Goal: Task Accomplishment & Management: Manage account settings

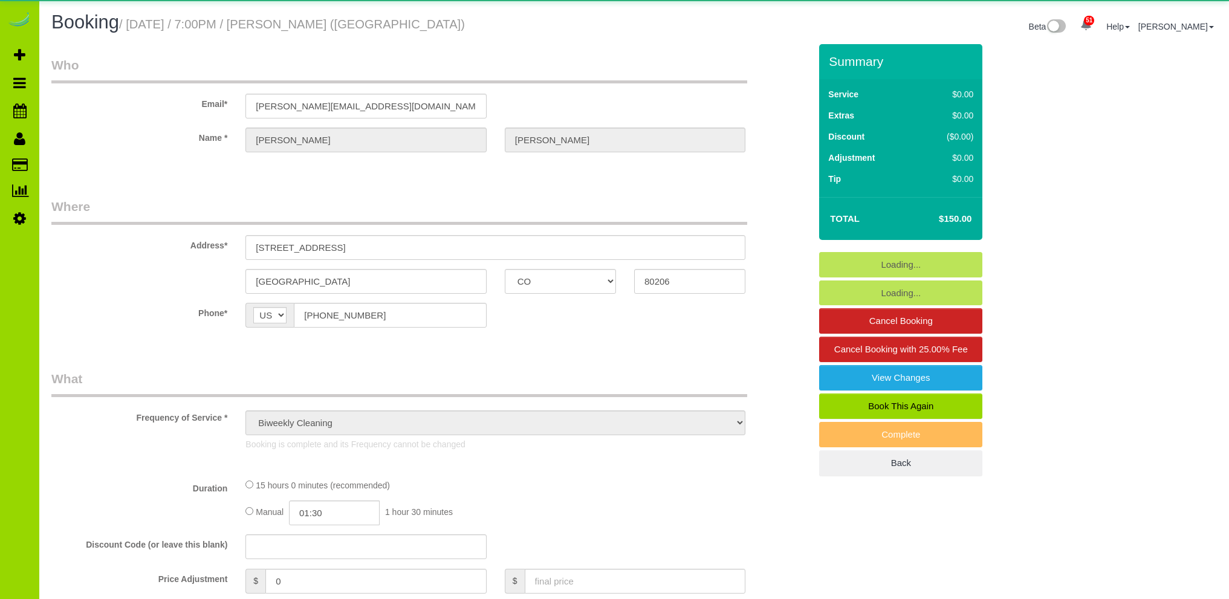
select select "CO"
select select "string:fspay"
select select "number:1"
select select "number:11"
select select "object:1243"
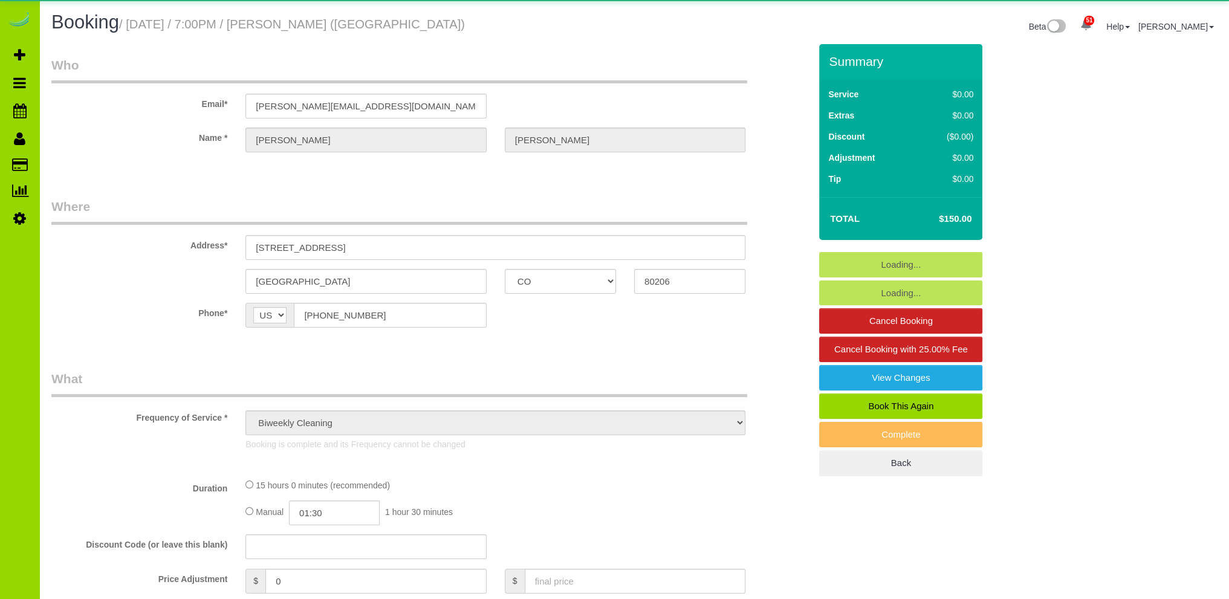
select select "6"
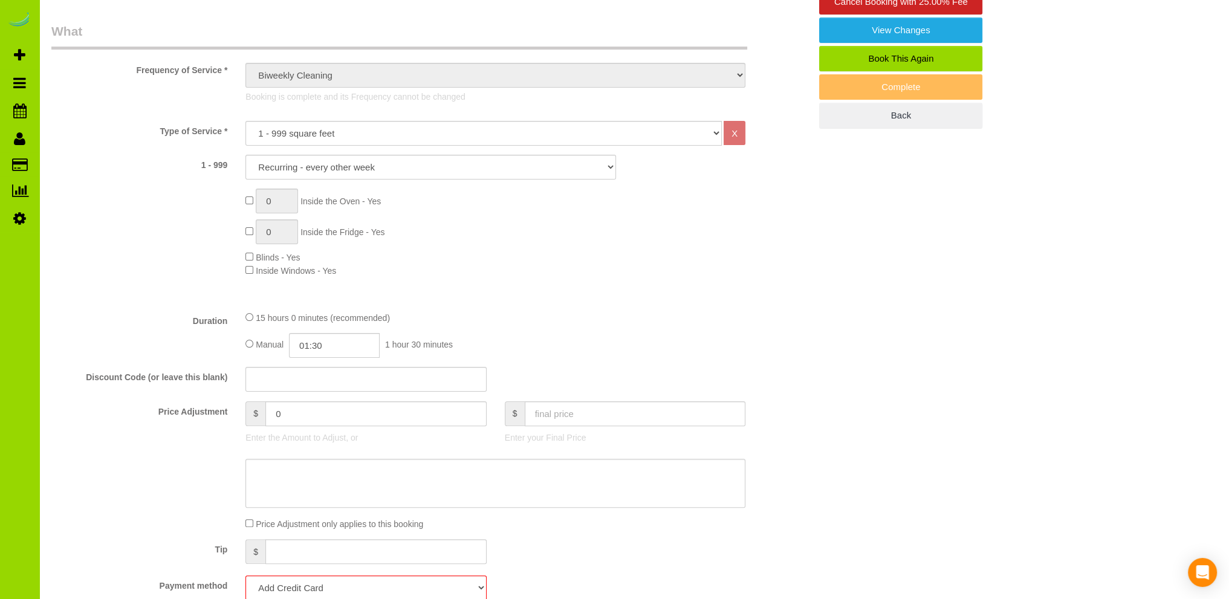
scroll to position [725, 0]
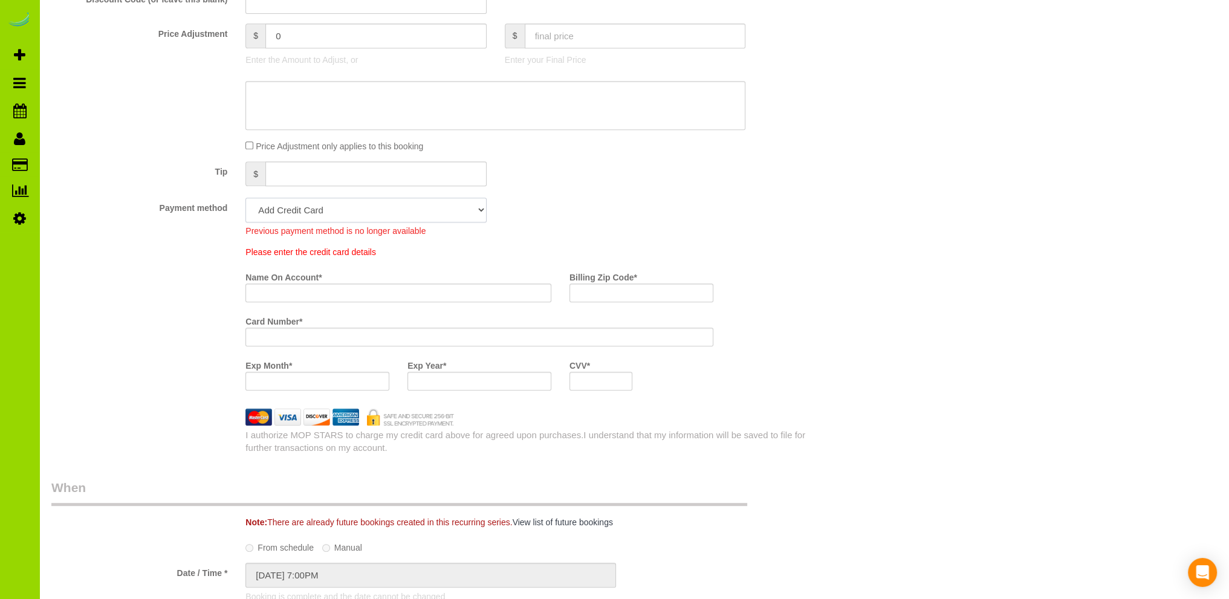
click at [477, 205] on select "Visa - 6522 - 08/2029 (Default) Add Credit Card ─────────────── Cash Check Payp…" at bounding box center [365, 210] width 241 height 25
select select "string:fspay-71dce9ed-3d5f-4136-aa68-17e8e6397f0e"
click at [245, 198] on select "Visa - 6522 - 08/2029 (Default) Add Credit Card ─────────────── Cash Check Payp…" at bounding box center [365, 210] width 241 height 25
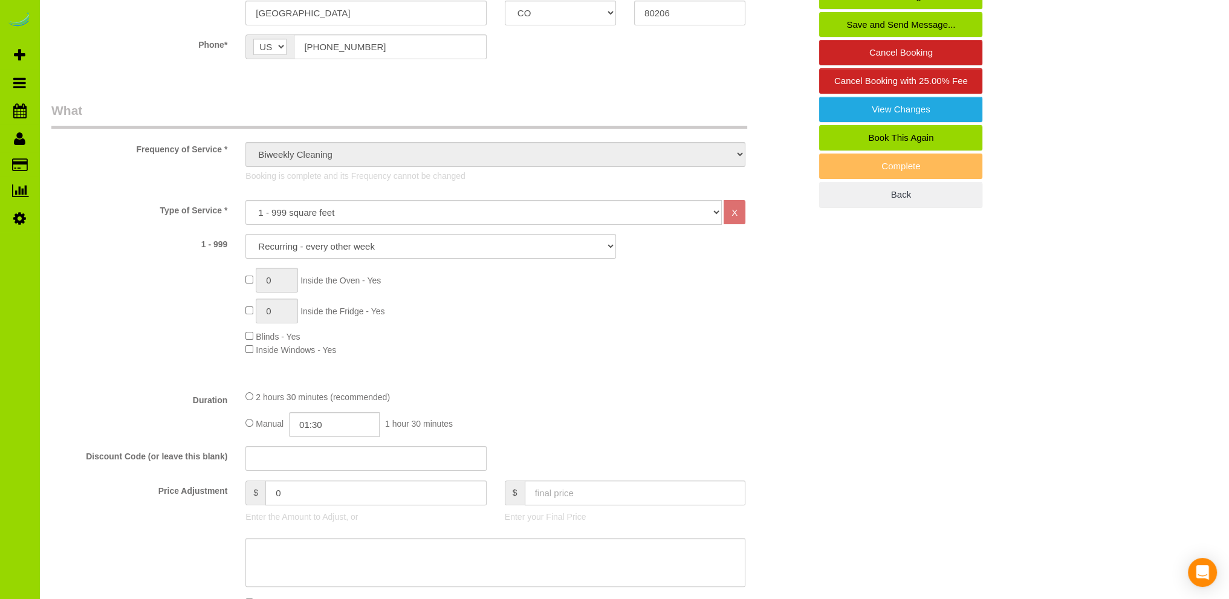
scroll to position [0, 0]
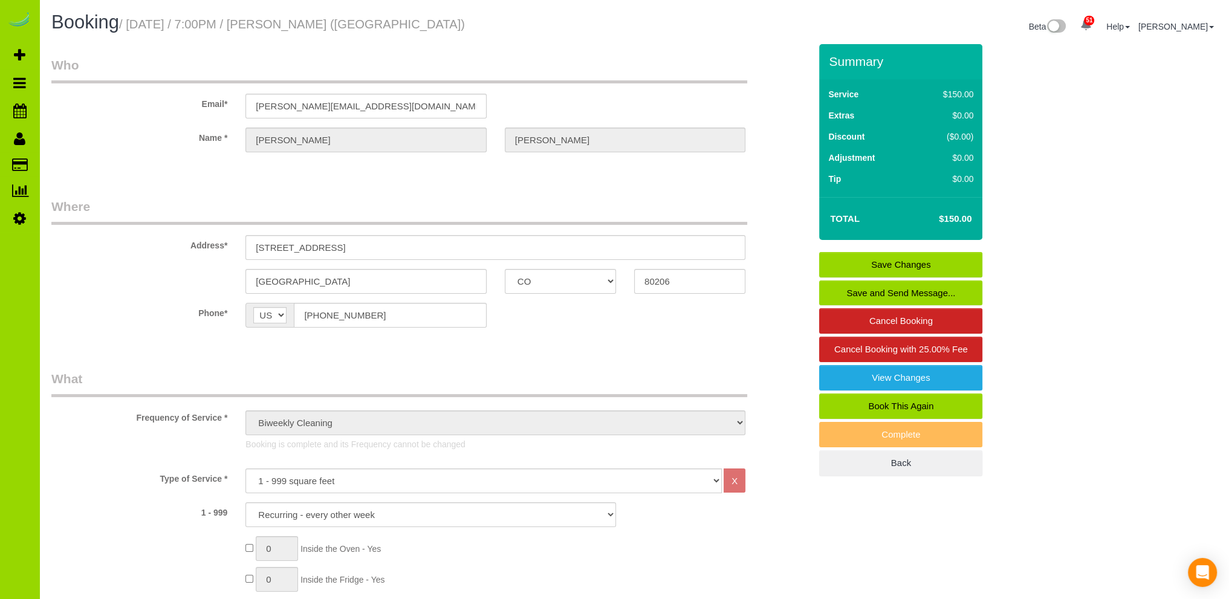
click at [913, 264] on link "Save Changes" at bounding box center [900, 264] width 163 height 25
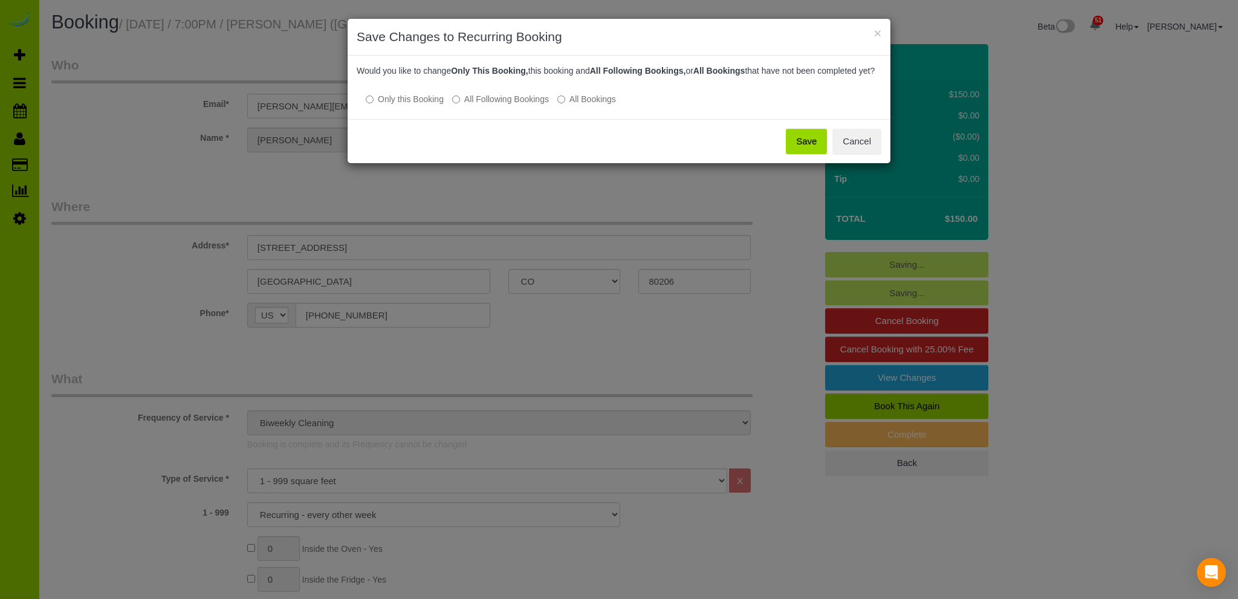
click at [809, 151] on button "Save" at bounding box center [806, 141] width 41 height 25
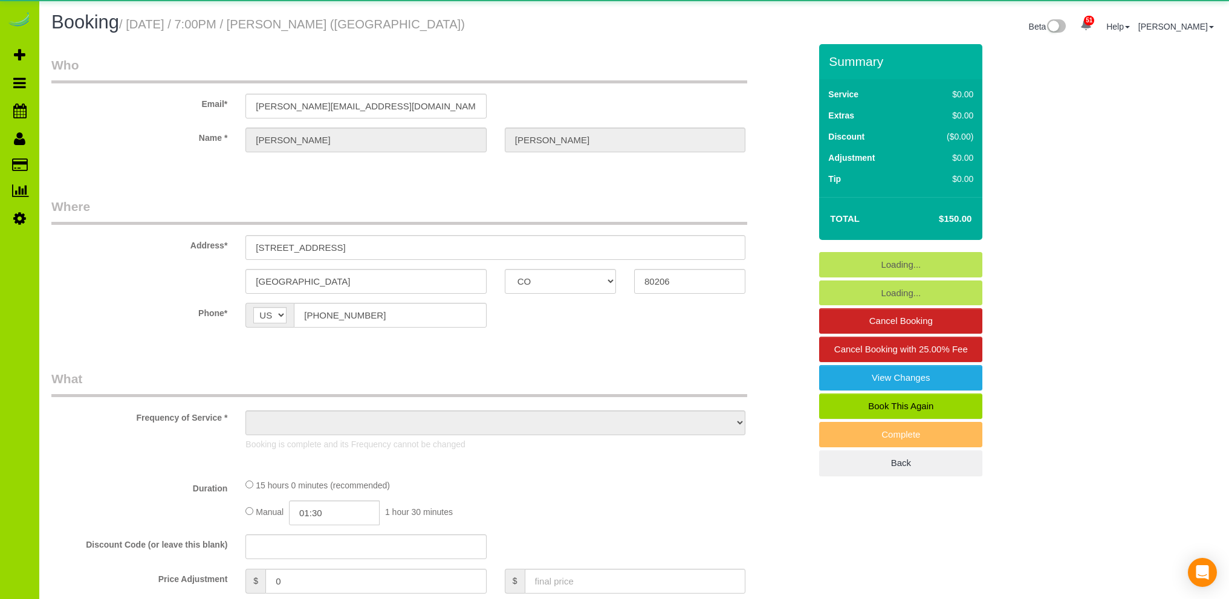
select select "CO"
select select "object:1179"
select select "6"
select select "number:1"
select select "number:11"
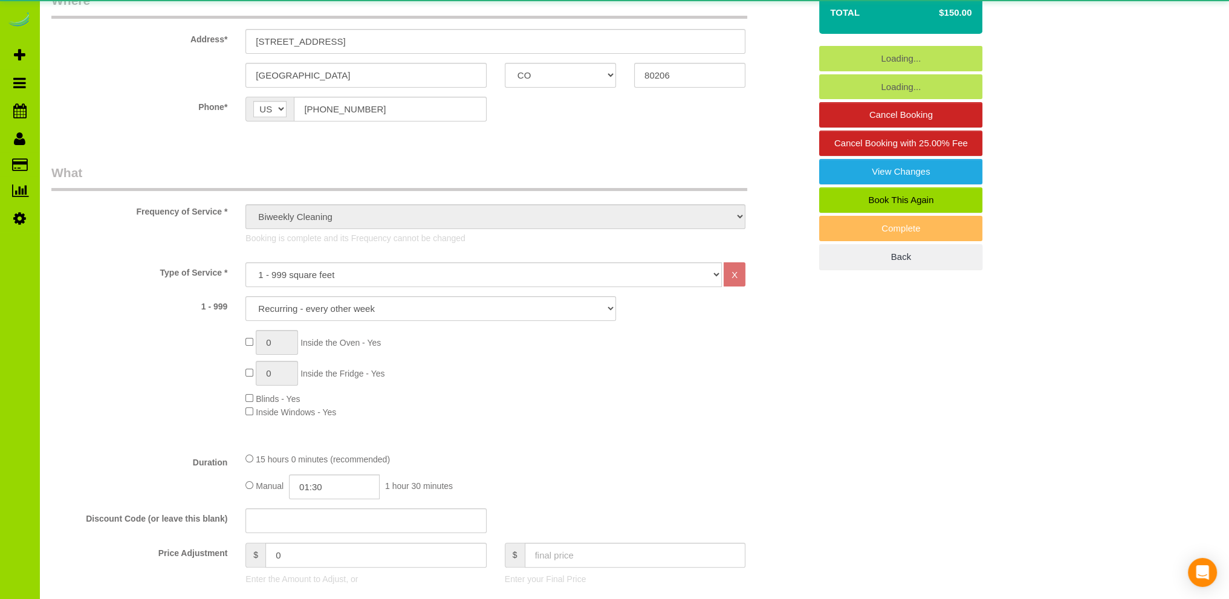
select select "6"
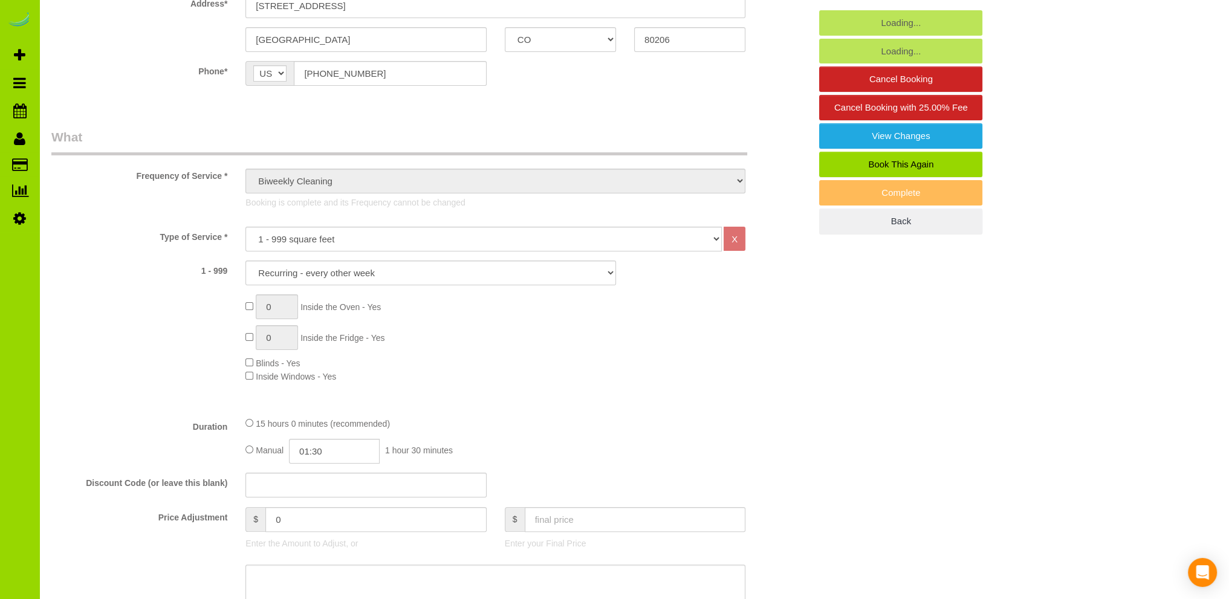
scroll to position [604, 0]
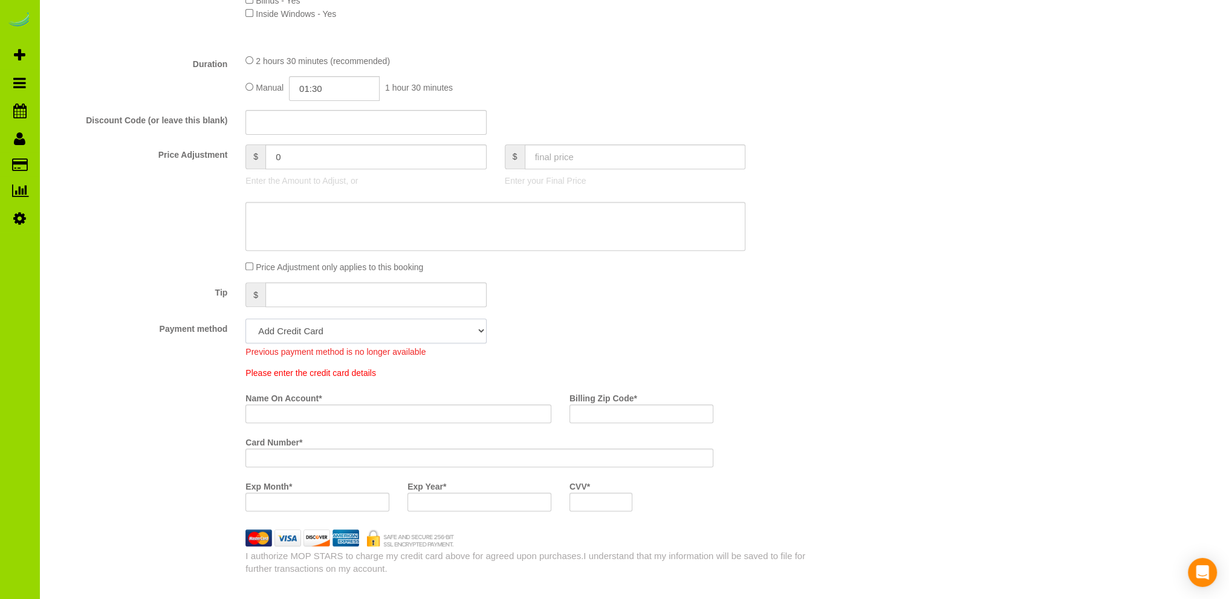
click at [341, 328] on select "Visa - 6522 - 08/2029 (Default) Add Credit Card ─────────────── Cash Check Payp…" at bounding box center [365, 331] width 241 height 25
select select "string:fspay-71dce9ed-3d5f-4136-aa68-17e8e6397f0e"
click at [245, 319] on select "Visa - 6522 - 08/2029 (Default) Add Credit Card ─────────────── Cash Check Payp…" at bounding box center [365, 331] width 241 height 25
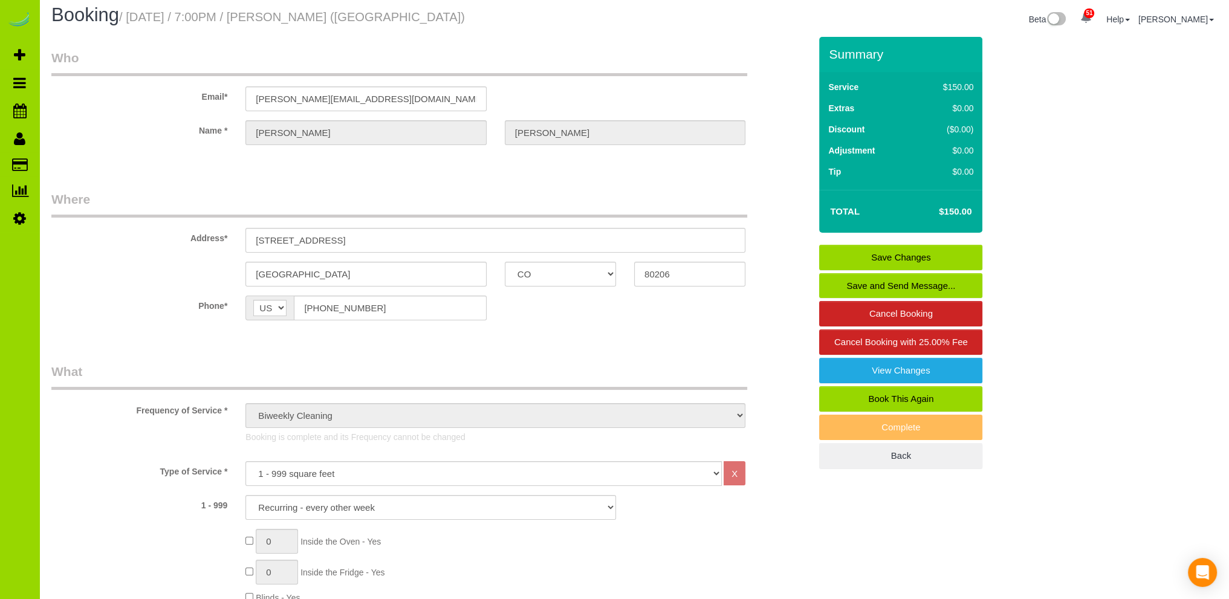
scroll to position [0, 0]
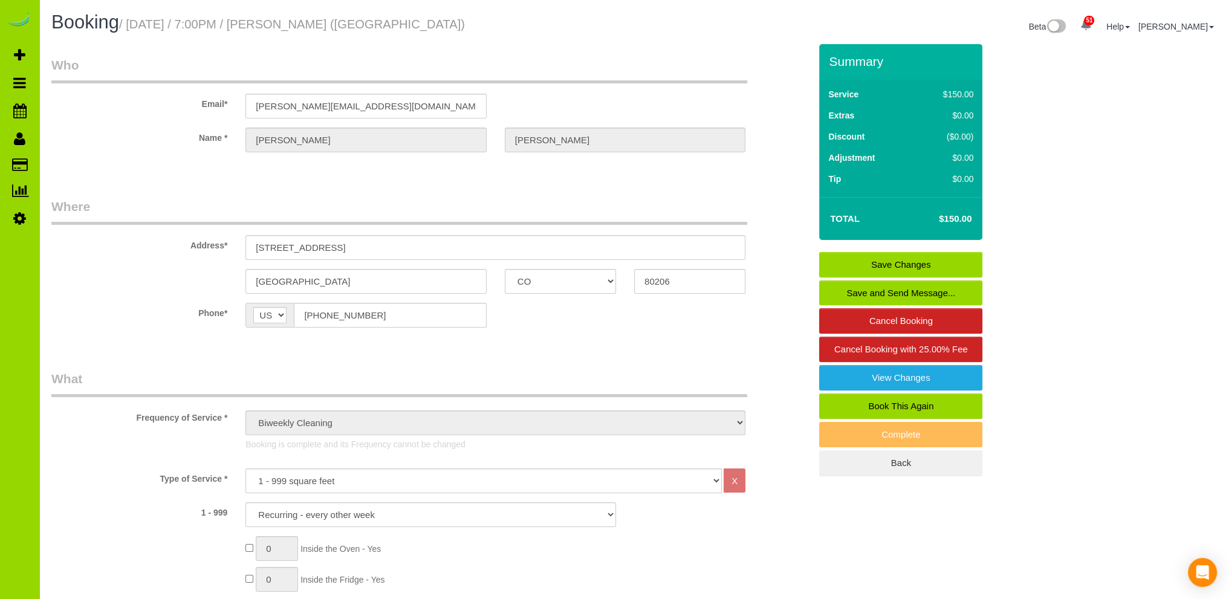
click at [861, 265] on link "Save Changes" at bounding box center [900, 264] width 163 height 25
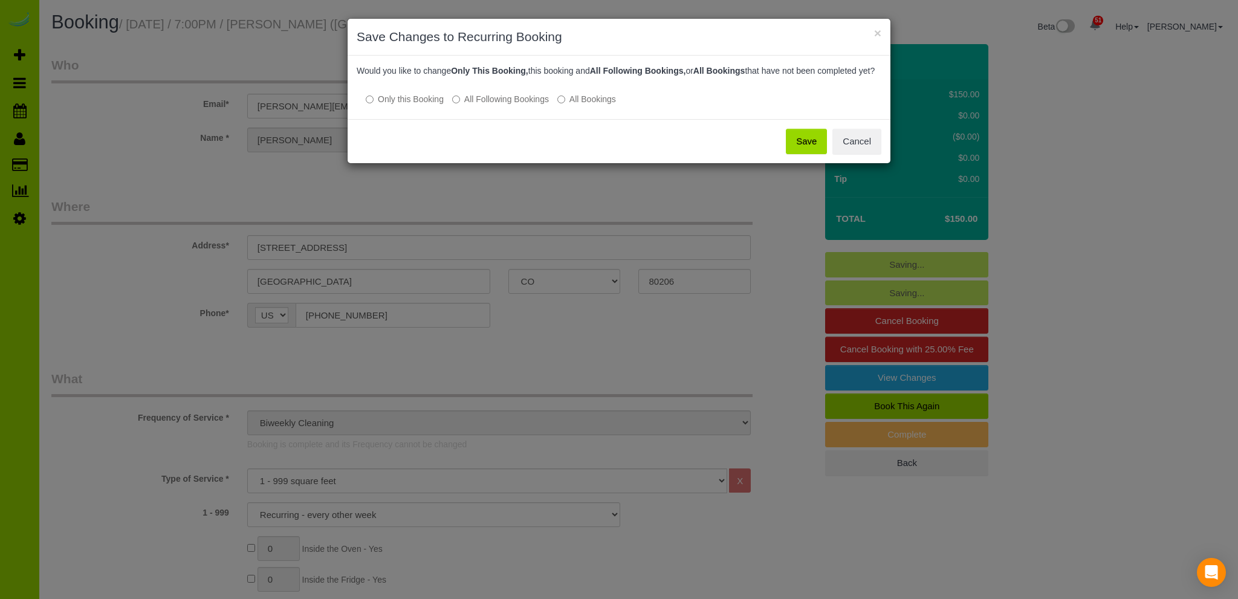
click at [809, 154] on button "Save" at bounding box center [806, 141] width 41 height 25
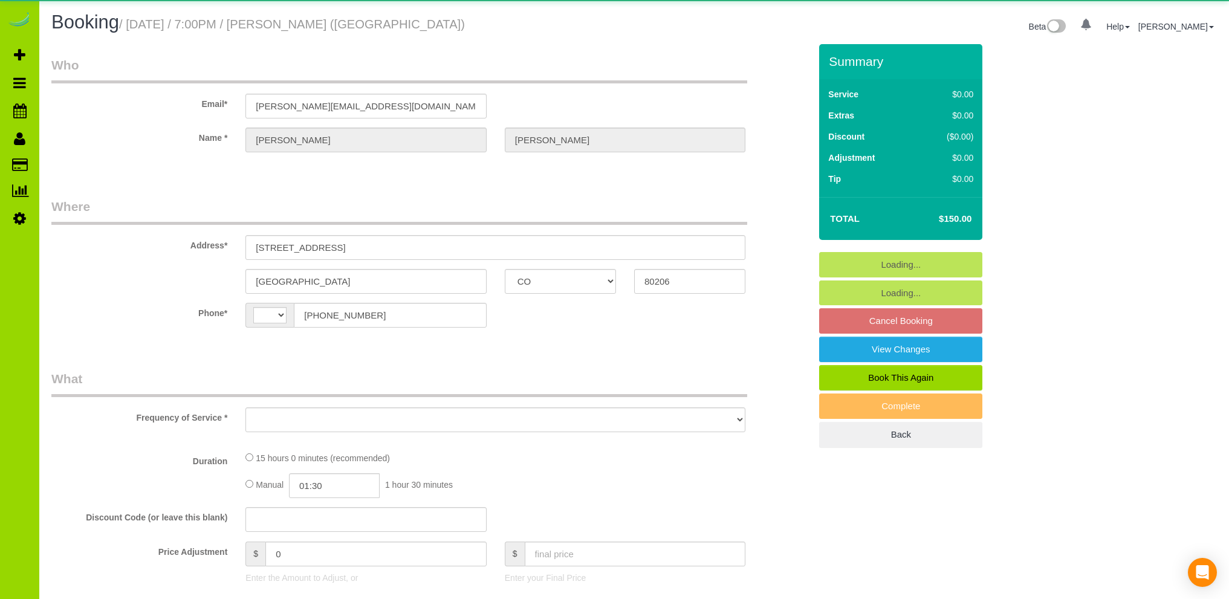
select select "CO"
select select "string:US"
select select "object:1078"
select select "string:fspay-71dce9ed-3d5f-4136-aa68-17e8e6397f0e"
select select "6"
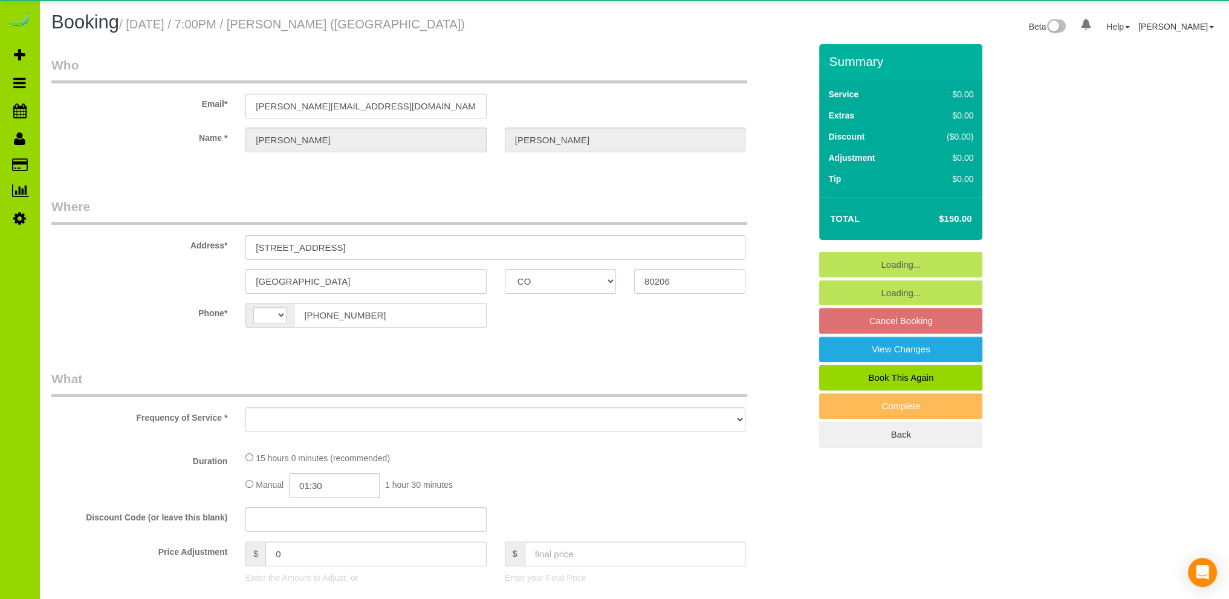
select select "number:1"
select select "number:11"
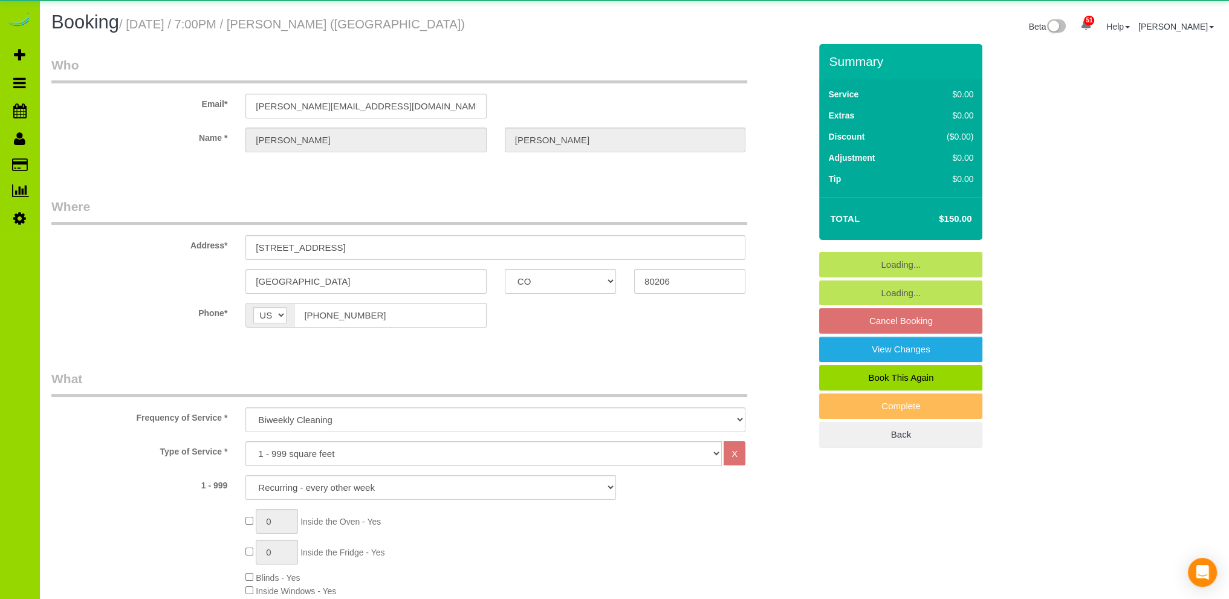
select select "object:1222"
select select "6"
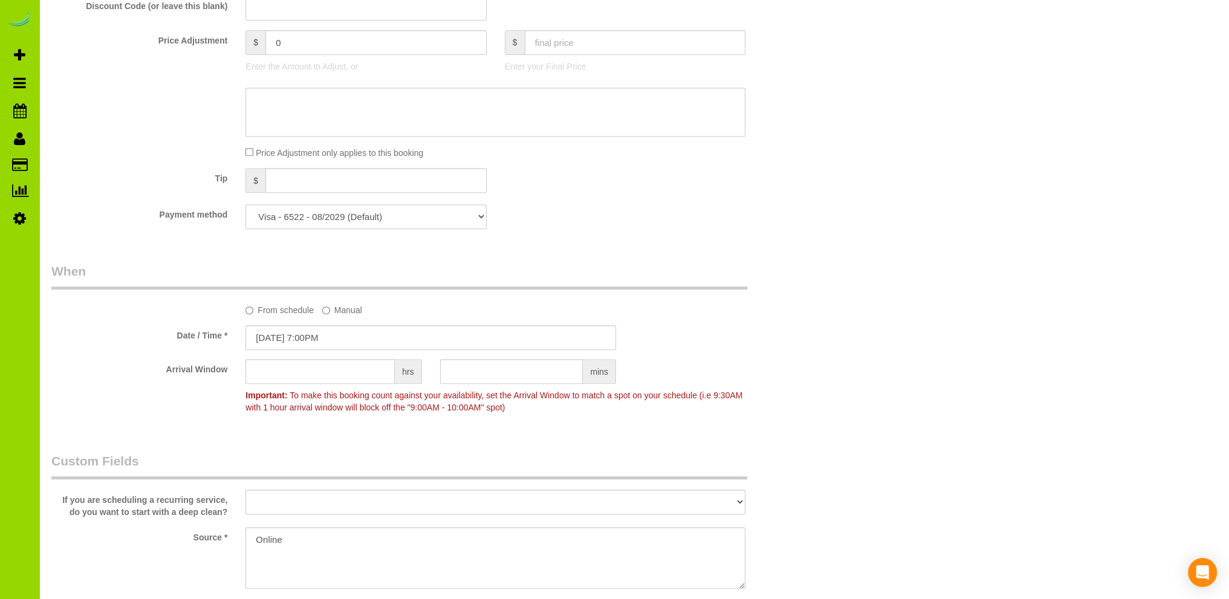
scroll to position [846, 0]
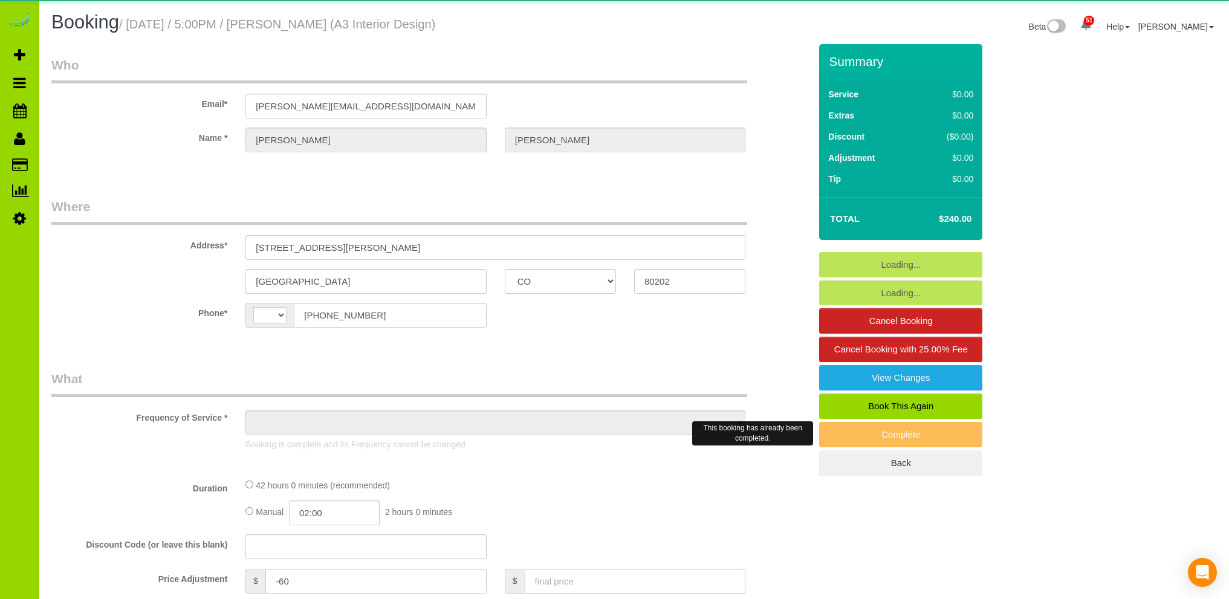
select select "CO"
select select "number:1"
select select "number:11"
select select "string:US"
select select "object:1255"
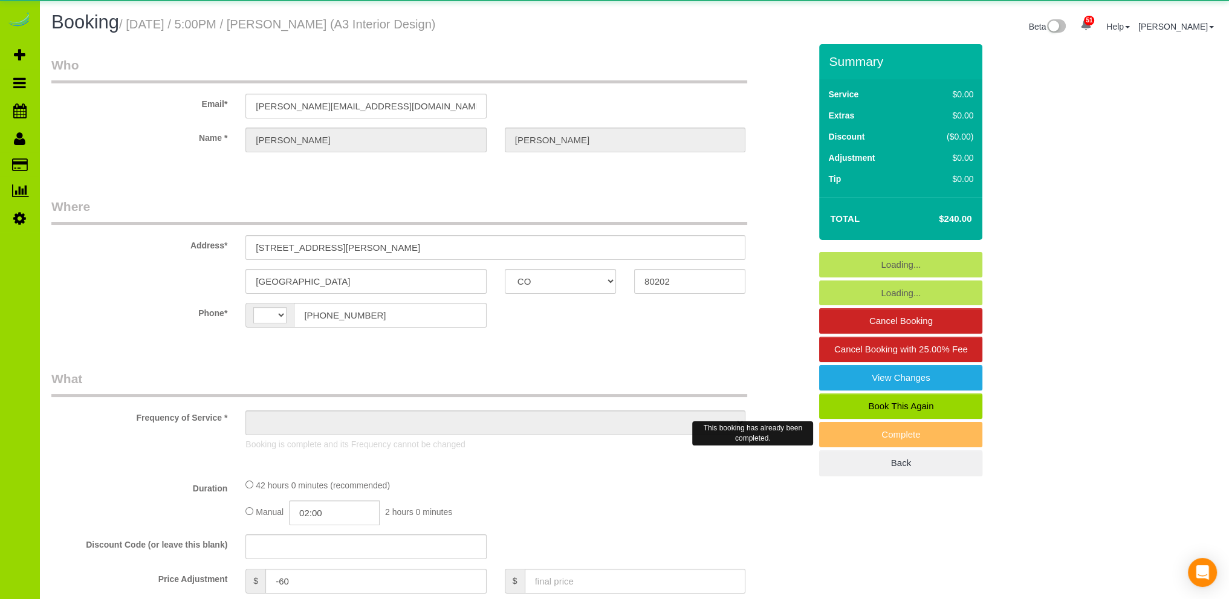
select select "7"
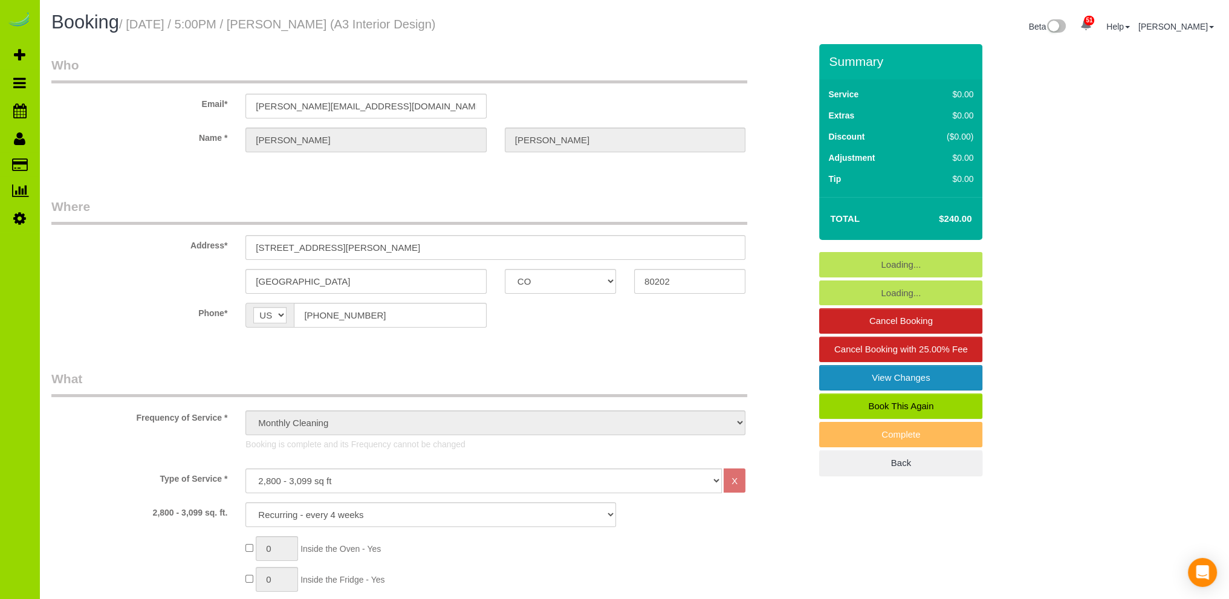
click at [870, 375] on link "View Changes" at bounding box center [900, 377] width 163 height 25
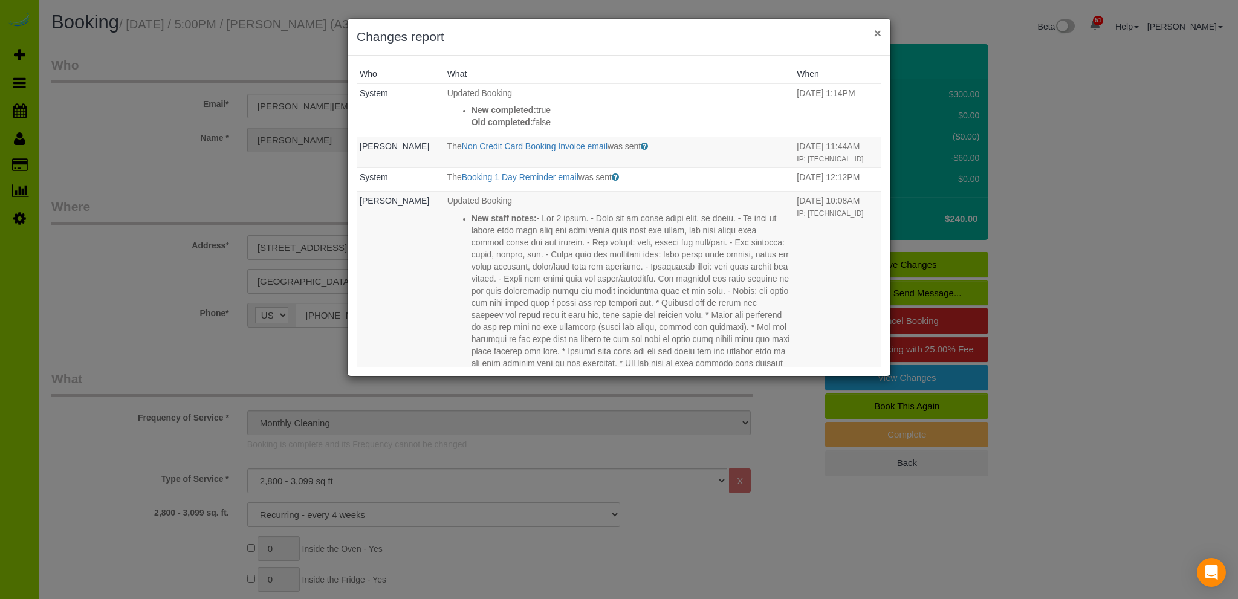
click at [876, 34] on button "×" at bounding box center [877, 33] width 7 height 13
